Goal: Find specific page/section: Find specific page/section

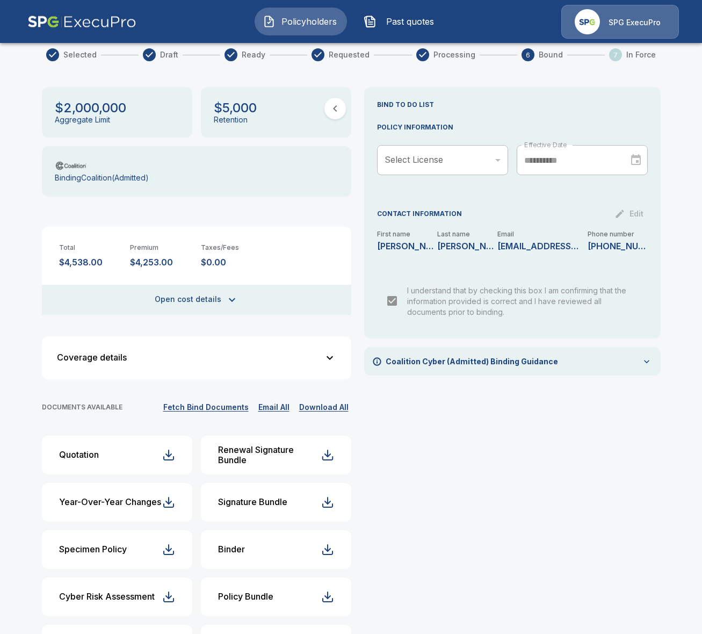
scroll to position [129, 0]
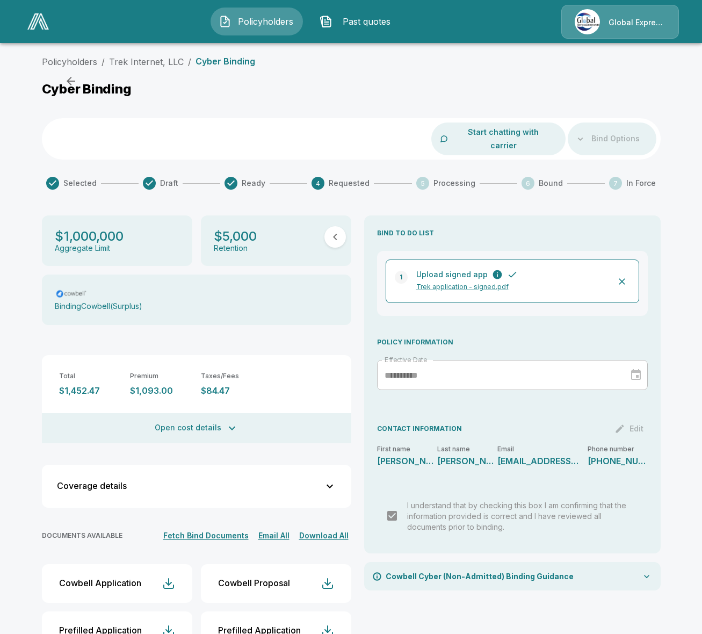
scroll to position [24, 0]
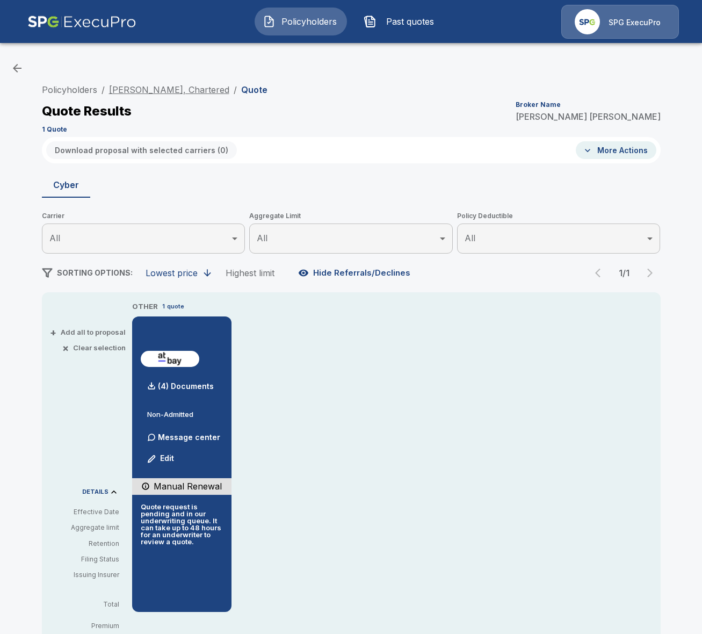
click at [183, 91] on link "Wallace Saunders, Chartered" at bounding box center [169, 89] width 120 height 11
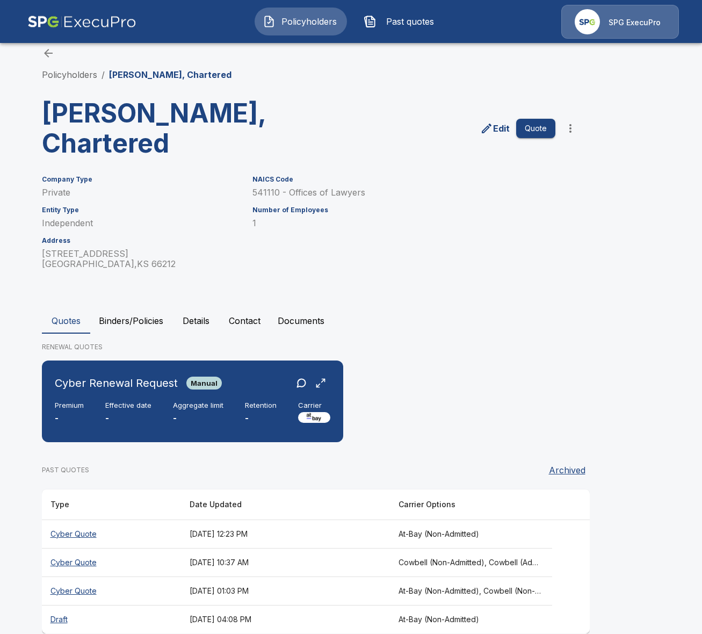
scroll to position [33, 0]
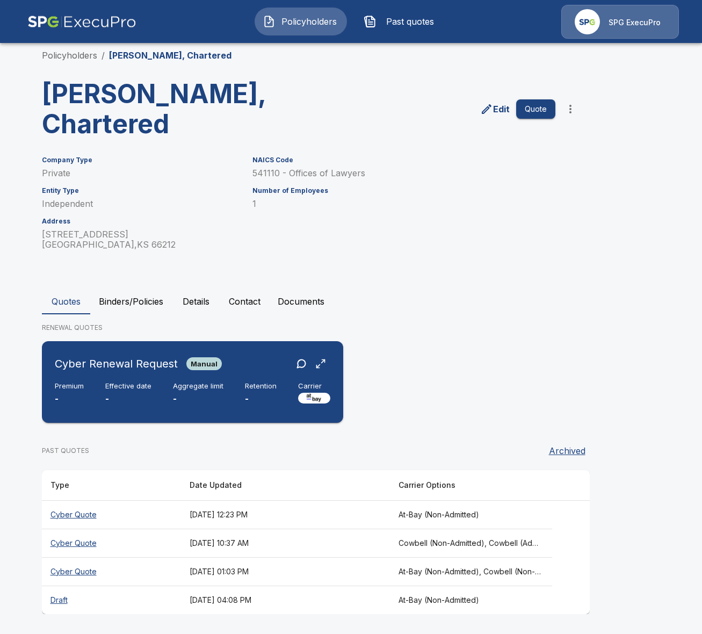
click at [233, 376] on div "Cyber Renewal Request Manual Premium - Effective date - Aggregate limit - Reten…" at bounding box center [192, 381] width 293 height 73
